Goal: Task Accomplishment & Management: Manage account settings

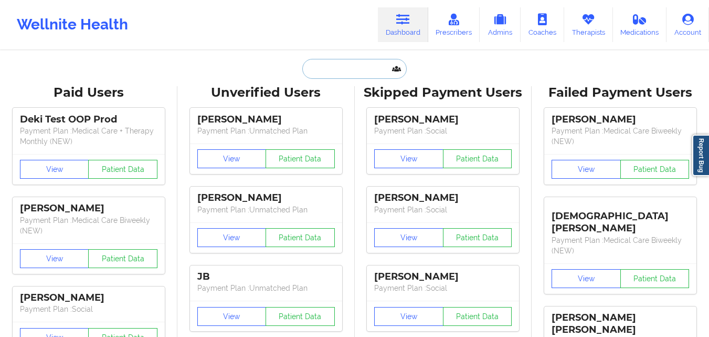
click at [345, 71] on input "text" at bounding box center [354, 69] width 104 height 20
paste input "Alix [PERSON_NAME]"
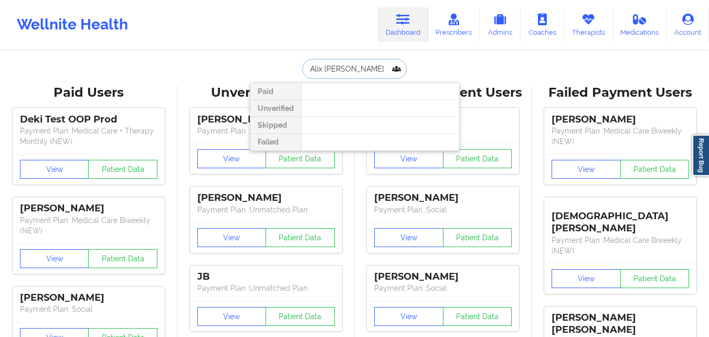
drag, startPoint x: 348, startPoint y: 70, endPoint x: 323, endPoint y: 67, distance: 24.4
click at [323, 67] on input "Alix [PERSON_NAME]" at bounding box center [354, 69] width 104 height 20
type input "[PERSON_NAME]"
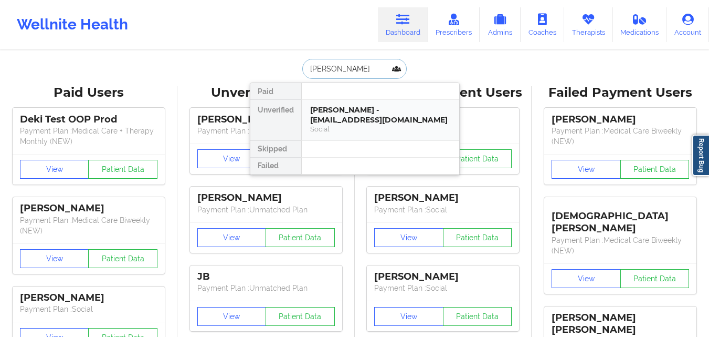
click at [367, 127] on div "Social" at bounding box center [380, 128] width 141 height 9
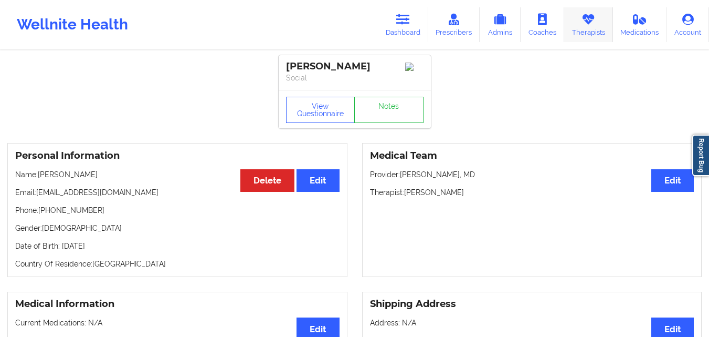
click at [587, 26] on link "Therapists" at bounding box center [589, 24] width 49 height 35
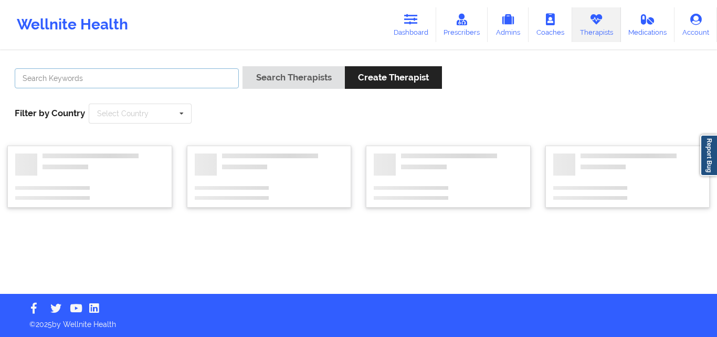
click at [182, 74] on input "text" at bounding box center [127, 78] width 224 height 20
paste input "[PERSON_NAME]"
type input "[PERSON_NAME]"
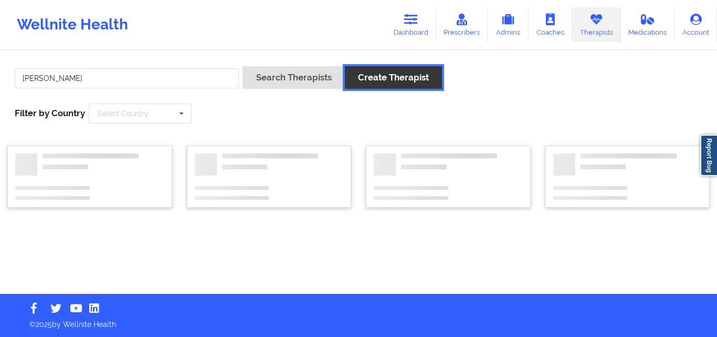
click at [373, 73] on button "Create Therapist" at bounding box center [393, 77] width 97 height 23
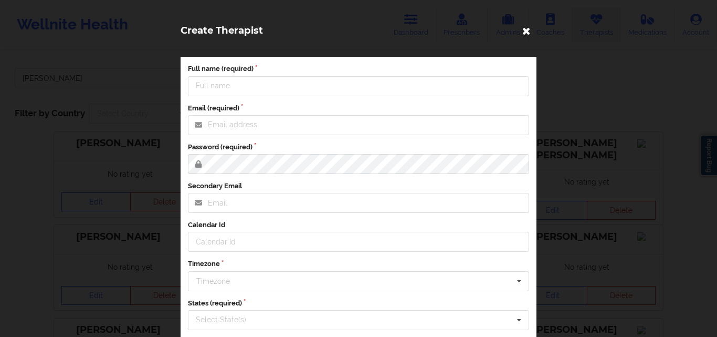
click at [522, 30] on icon at bounding box center [526, 30] width 17 height 17
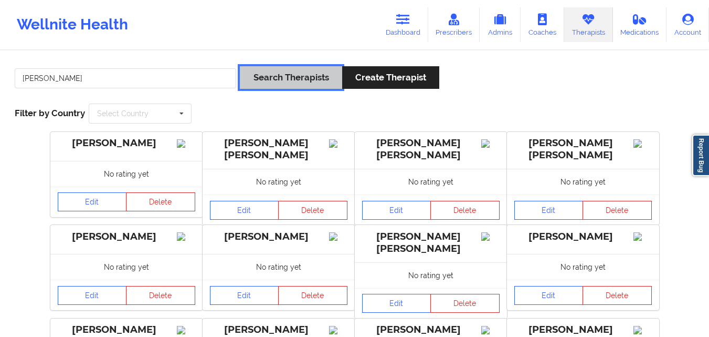
click at [272, 75] on button "Search Therapists" at bounding box center [291, 77] width 102 height 23
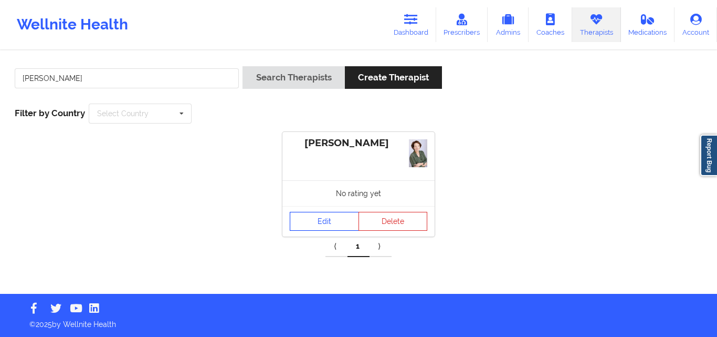
click at [328, 223] on link "Edit" at bounding box center [324, 221] width 69 height 19
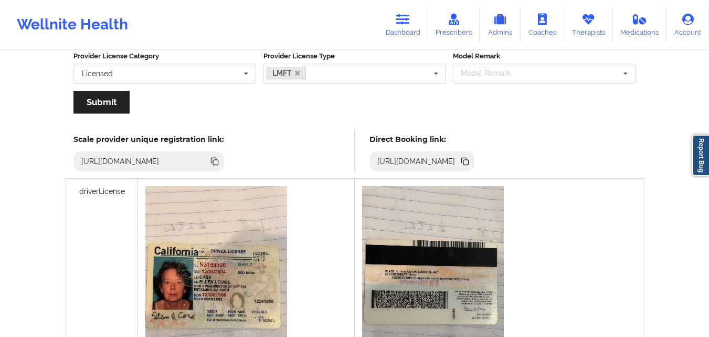
scroll to position [174, 0]
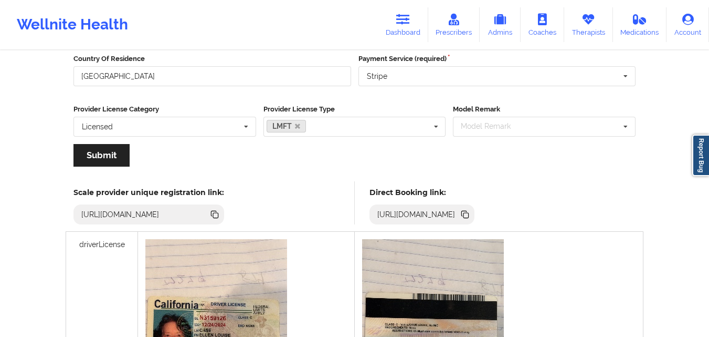
click at [469, 214] on icon at bounding box center [466, 215] width 5 height 5
click at [588, 24] on icon at bounding box center [589, 20] width 14 height 12
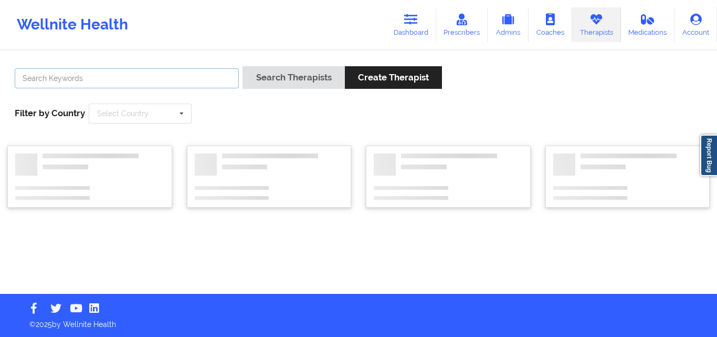
click at [159, 77] on input "text" at bounding box center [127, 78] width 224 height 20
paste input "[PERSON_NAME]"
type input "[PERSON_NAME]"
click at [243, 66] on button "Search Therapists" at bounding box center [294, 77] width 102 height 23
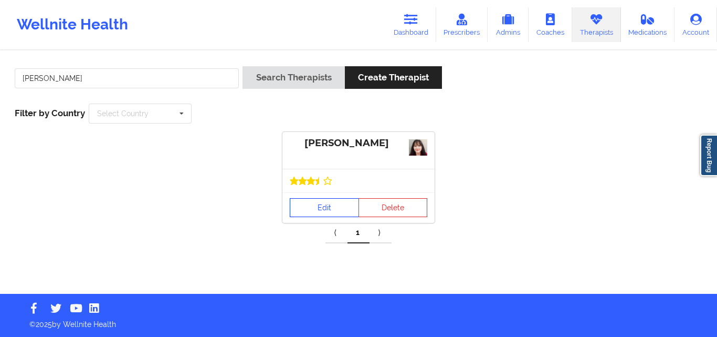
click at [334, 211] on link "Edit" at bounding box center [324, 207] width 69 height 19
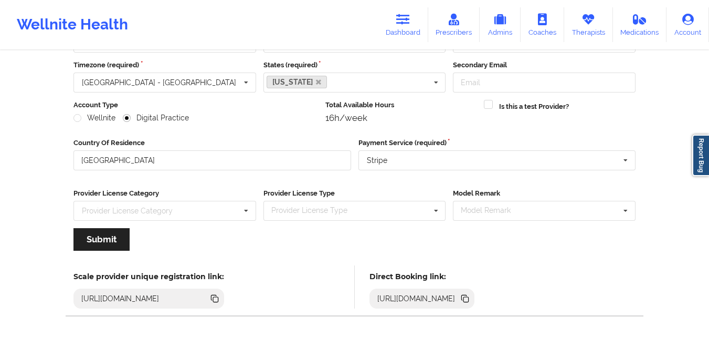
scroll to position [134, 0]
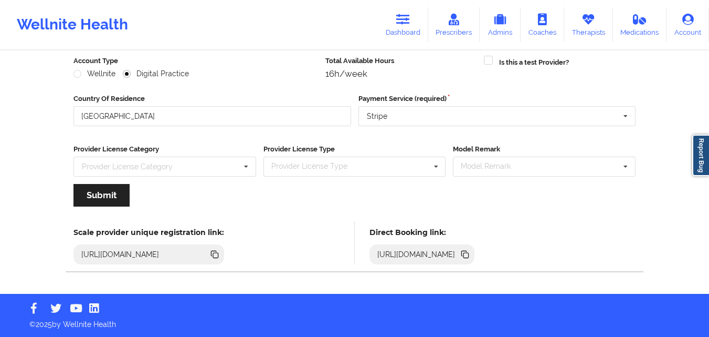
click at [469, 255] on icon at bounding box center [466, 255] width 5 height 5
click at [469, 253] on icon at bounding box center [466, 255] width 5 height 5
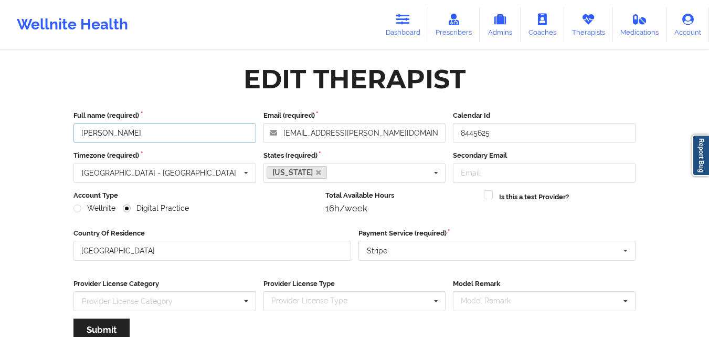
click at [132, 129] on input "[PERSON_NAME]" at bounding box center [165, 133] width 183 height 20
click at [132, 130] on input "[PERSON_NAME]" at bounding box center [165, 133] width 183 height 20
